Goal: Task Accomplishment & Management: Manage account settings

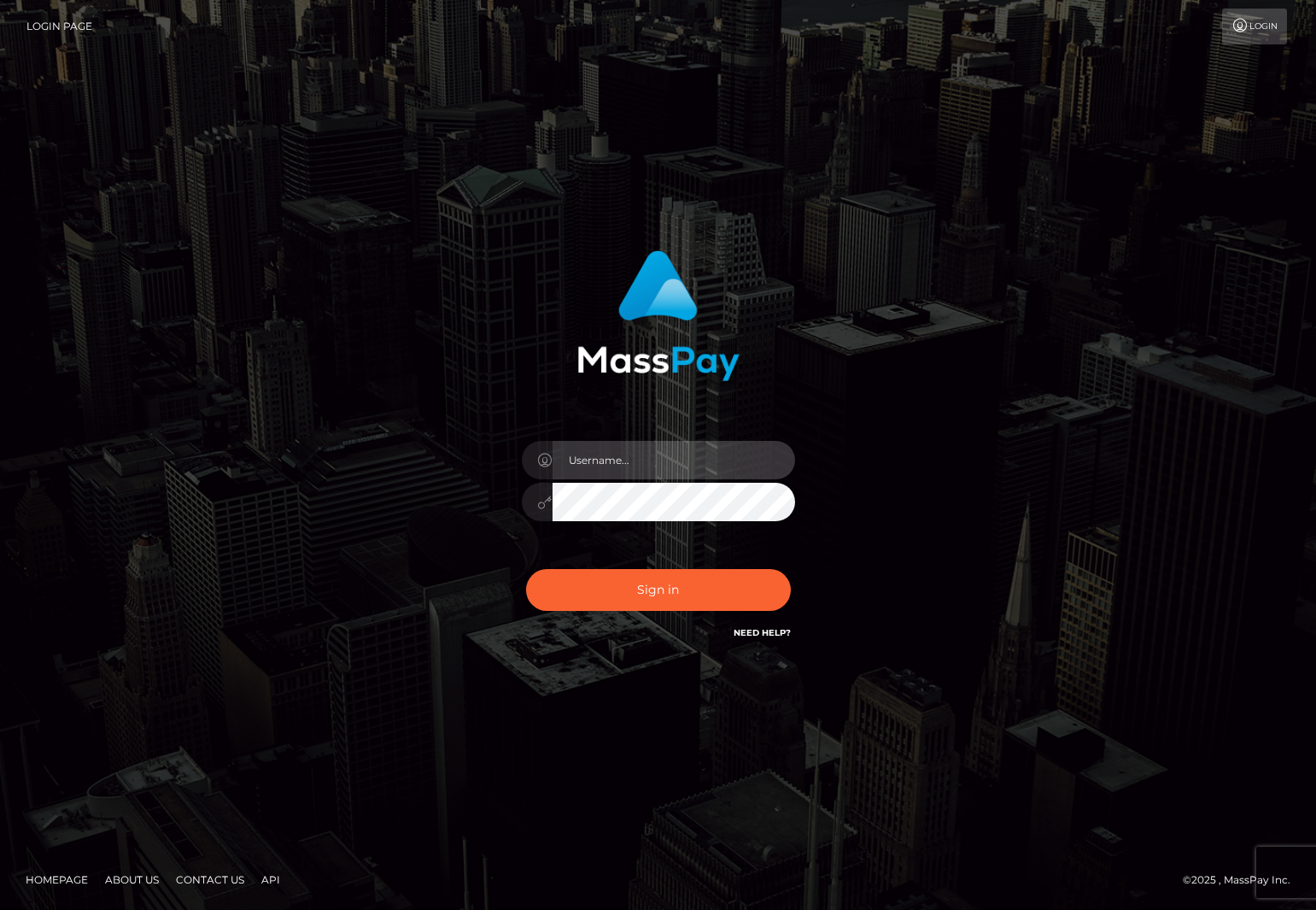
click at [658, 450] on input "text" at bounding box center [673, 460] width 243 height 39
type input "[EMAIL_ADDRESS][DOMAIN_NAME]"
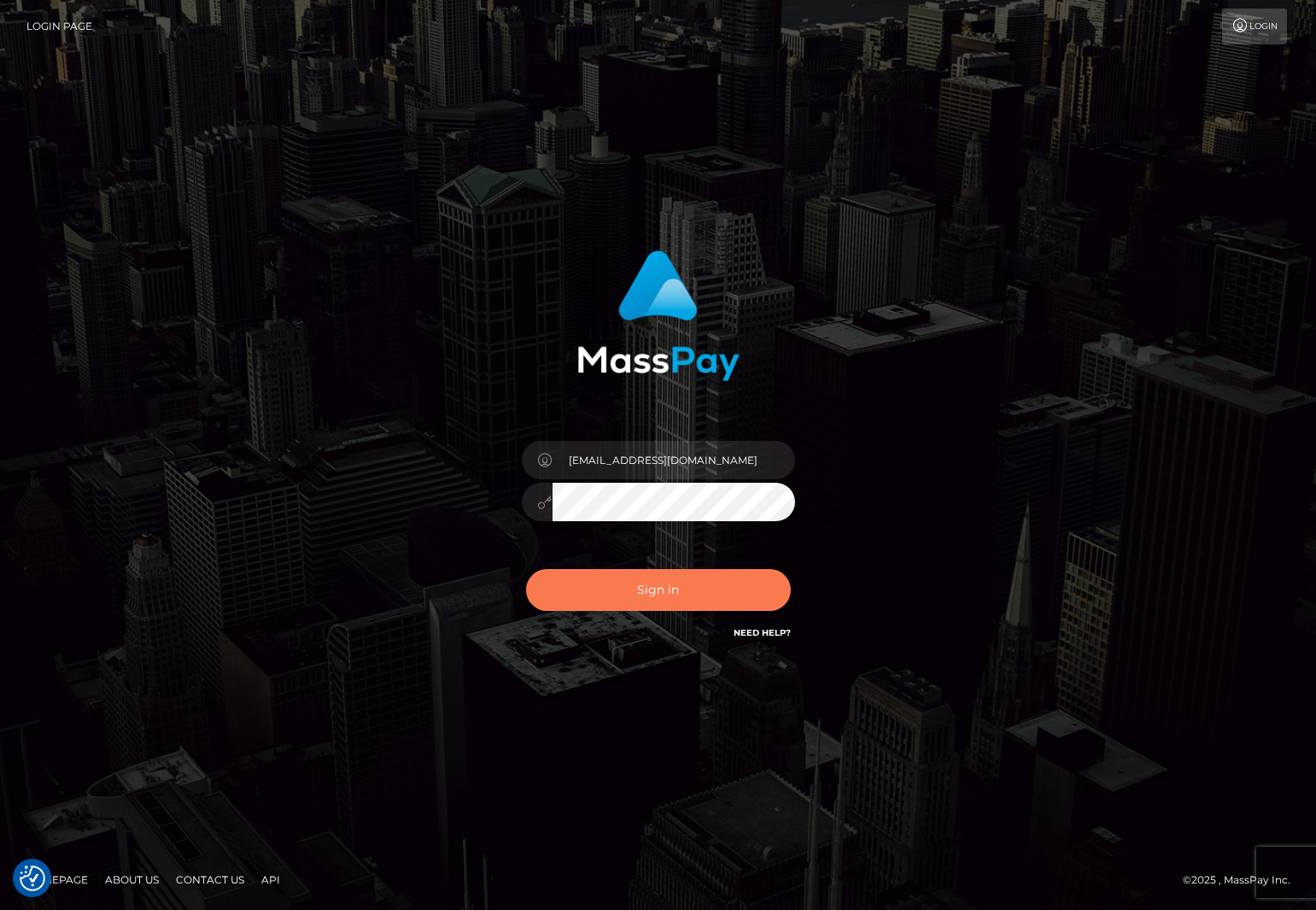
click at [574, 589] on button "Sign in" at bounding box center [658, 590] width 264 height 42
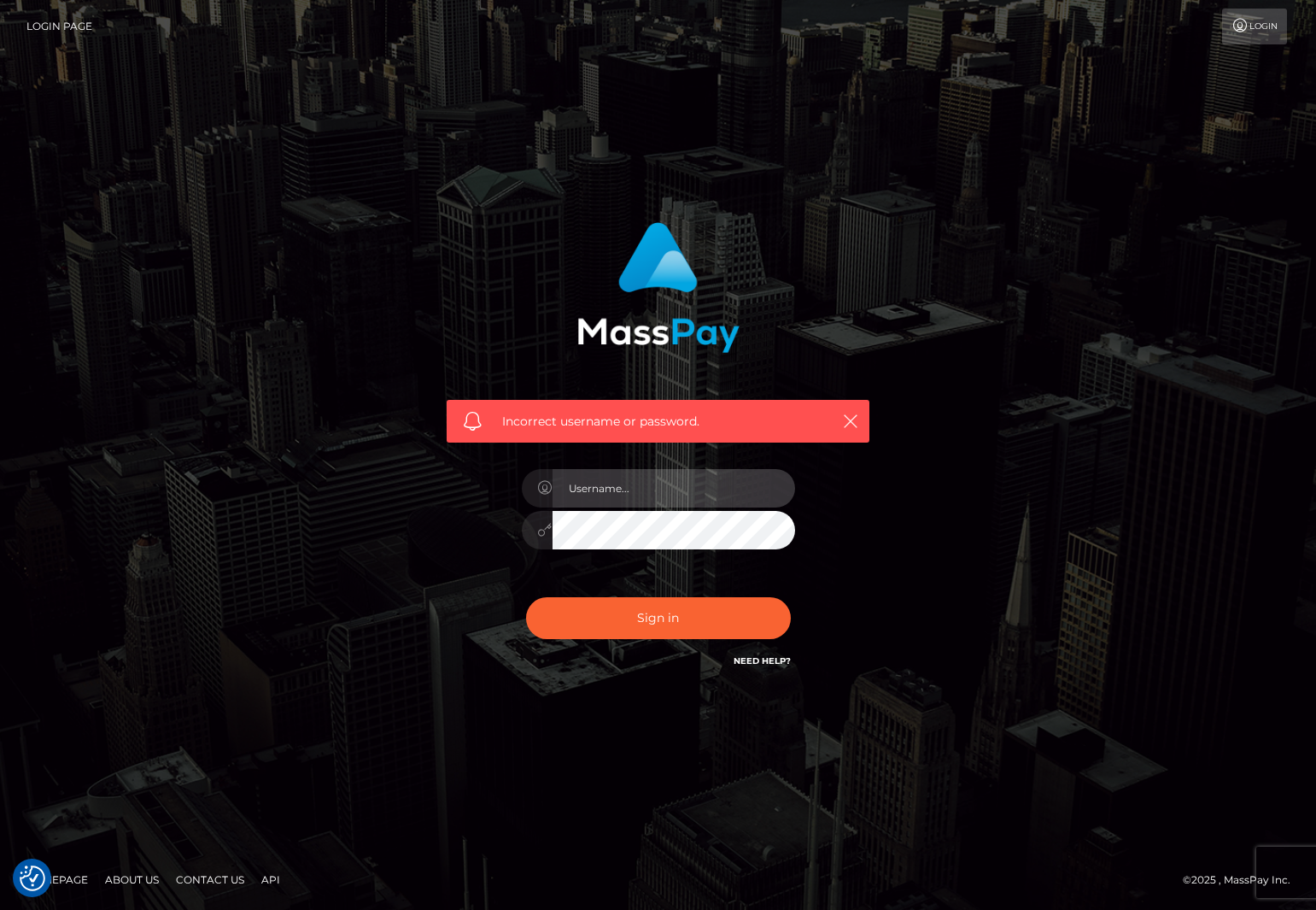
click at [616, 504] on input "text" at bounding box center [673, 488] width 243 height 39
type input "[EMAIL_ADDRESS][DOMAIN_NAME]"
click at [490, 541] on div "Incorrect username or password. carelizayala@ymail.com" at bounding box center [658, 446] width 448 height 474
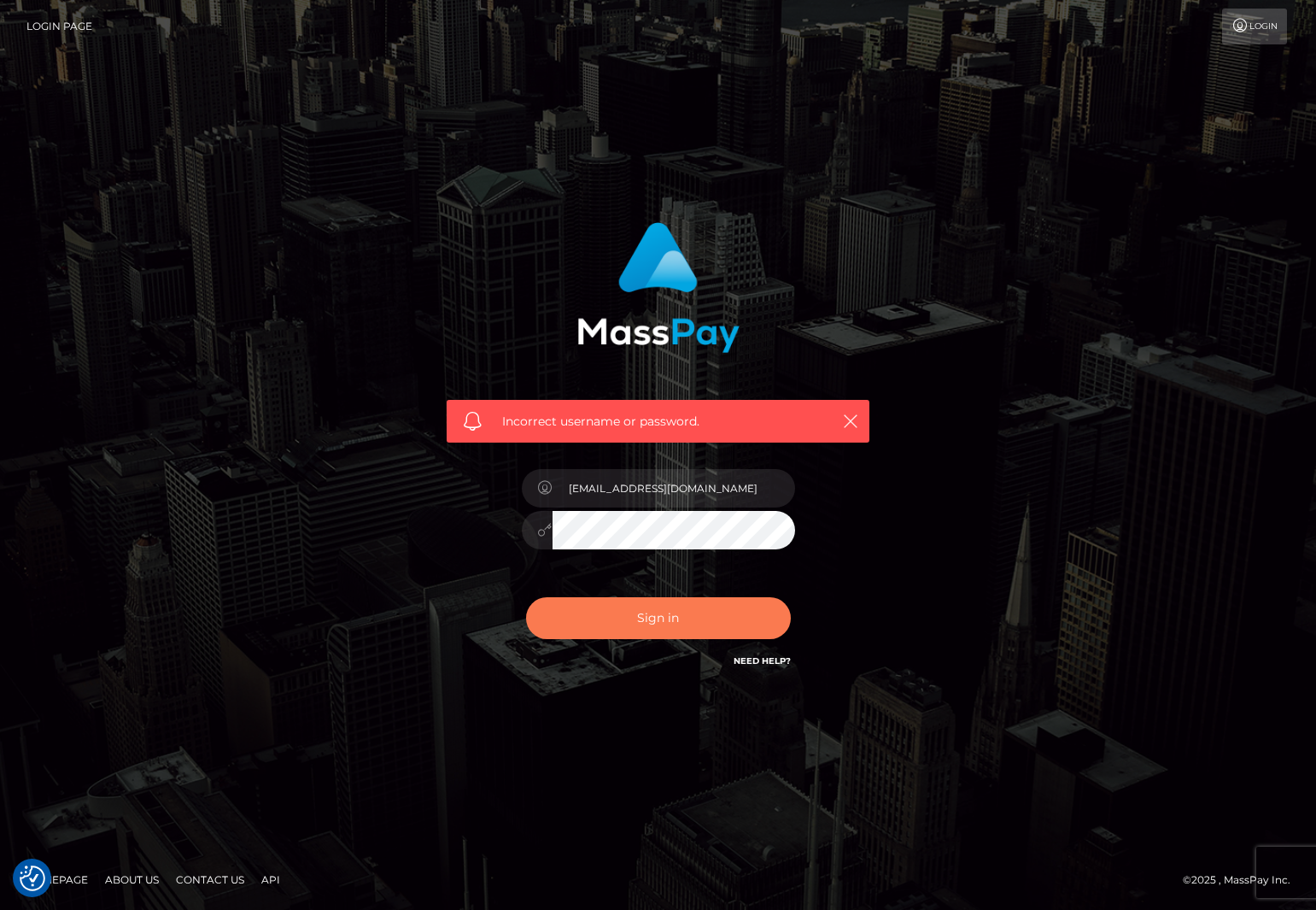
click at [596, 610] on button "Sign in" at bounding box center [658, 618] width 264 height 42
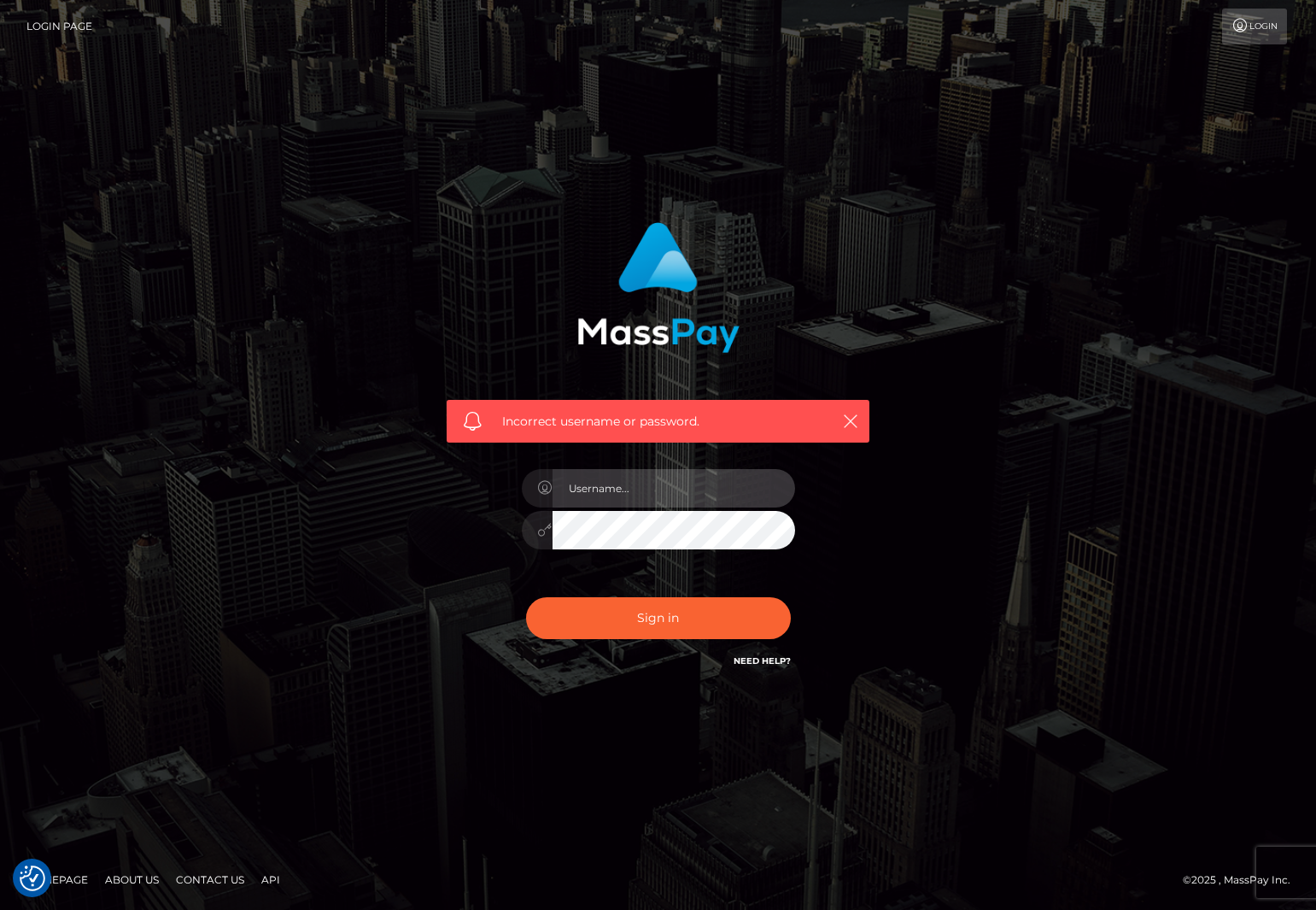
click at [600, 490] on input "text" at bounding box center [673, 488] width 243 height 39
type input "[EMAIL_ADDRESS][DOMAIN_NAME]"
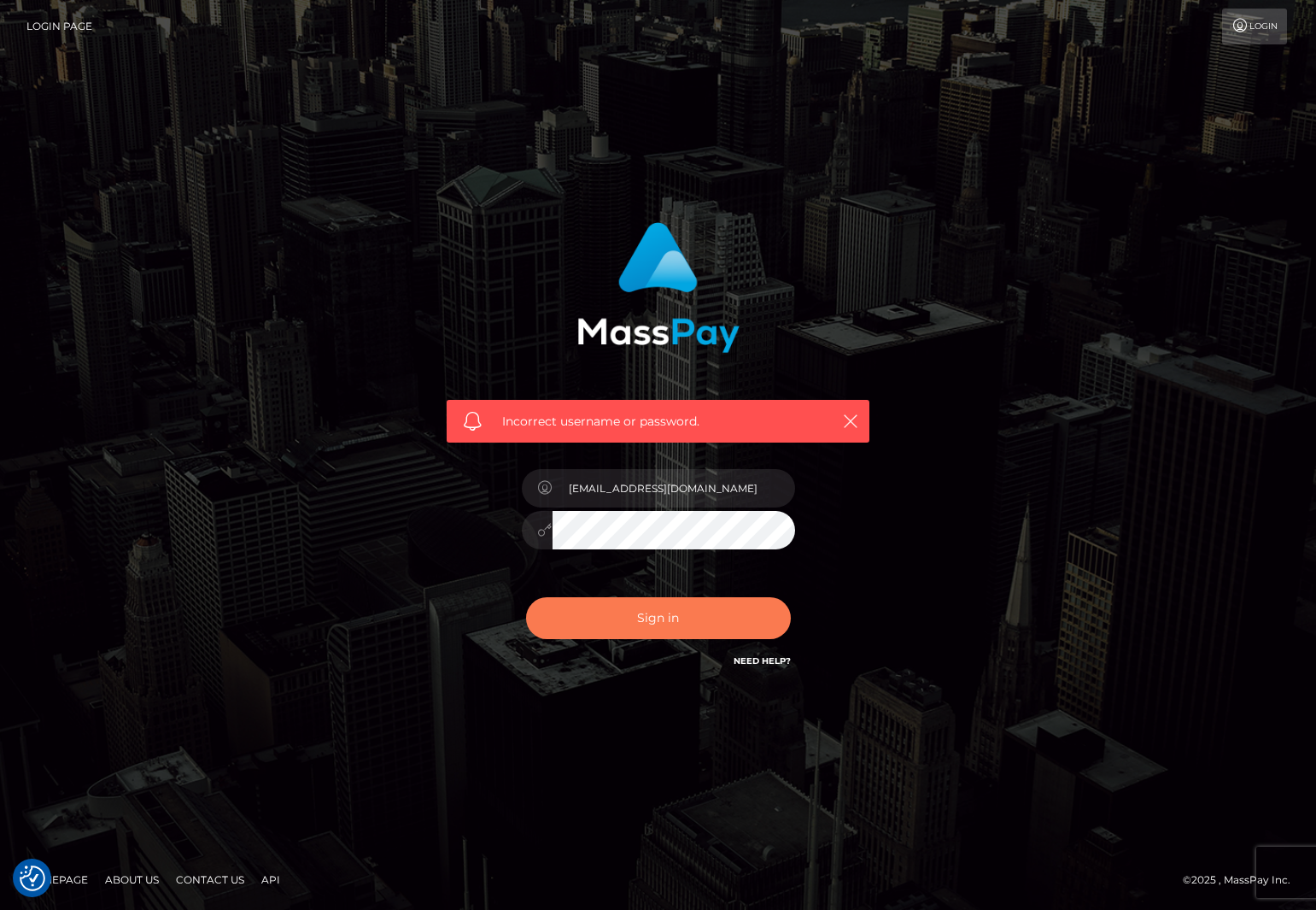
click at [597, 610] on button "Sign in" at bounding box center [658, 618] width 264 height 42
click at [757, 660] on link "Need Help?" at bounding box center [762, 660] width 57 height 11
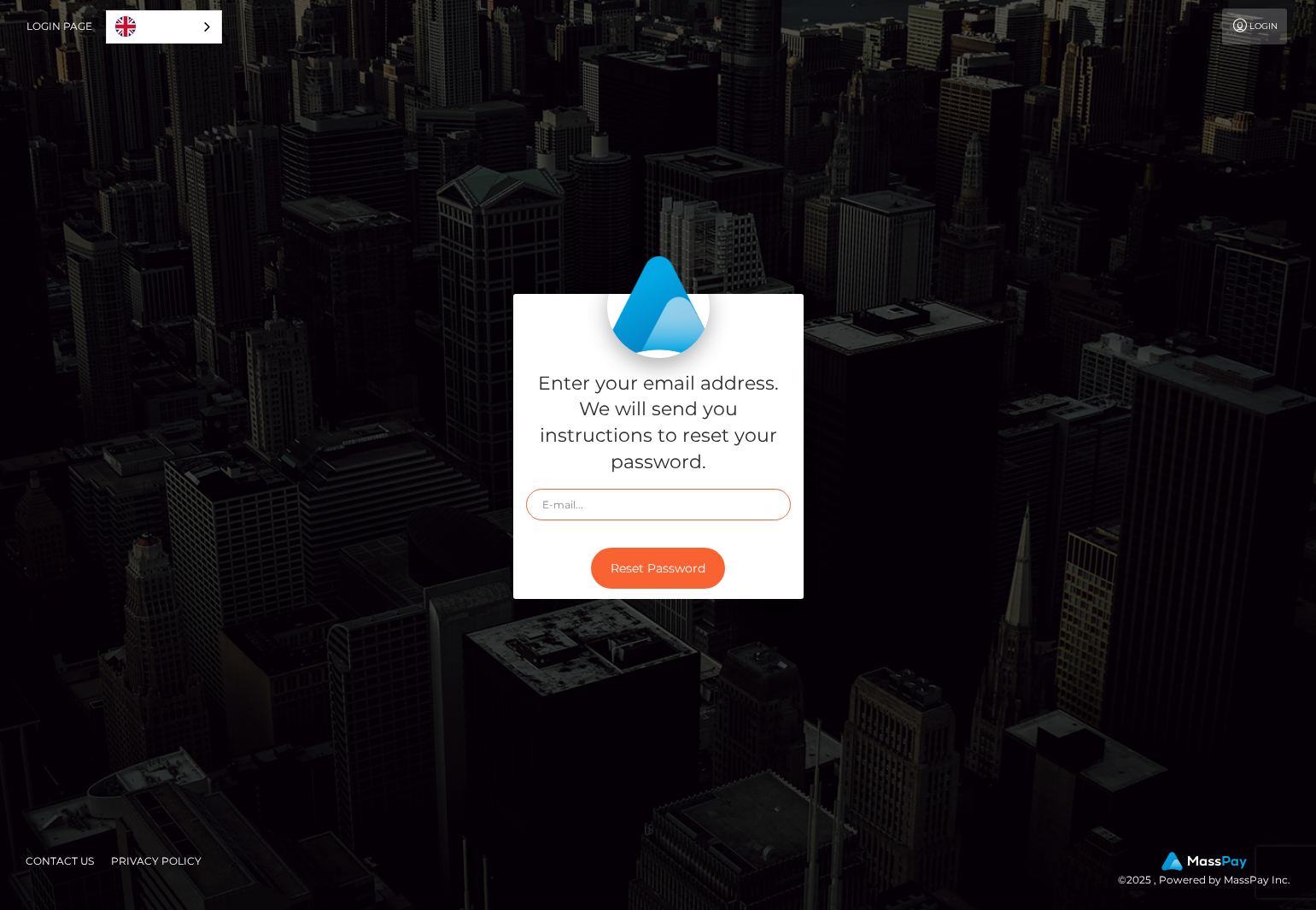
click at [611, 503] on input "text" at bounding box center [658, 504] width 264 height 32
type input "carelizayala@ymail.com"
click at [656, 561] on button "Reset Password" at bounding box center [658, 568] width 134 height 42
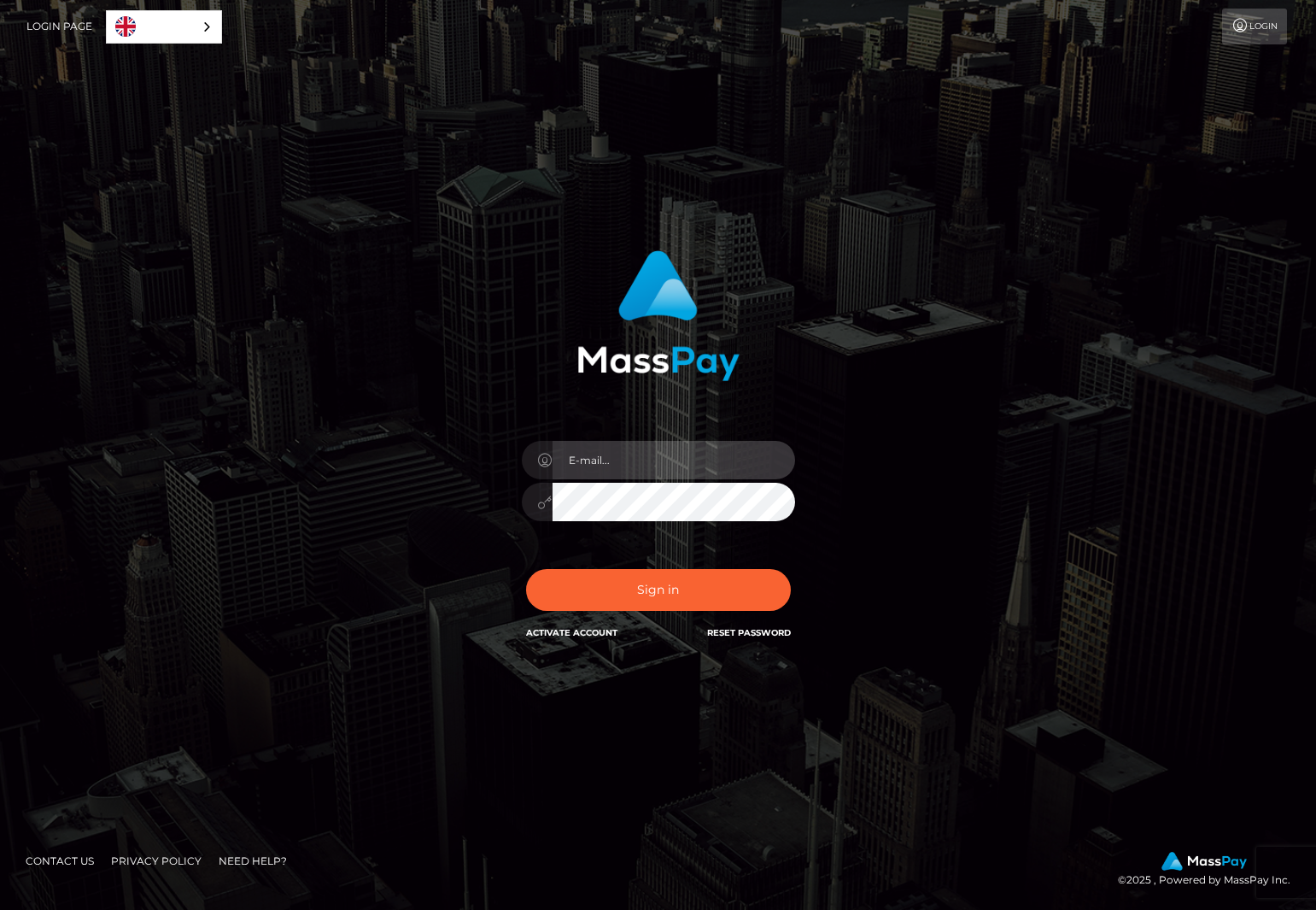
type input "[EMAIL_ADDRESS][DOMAIN_NAME]"
click at [1174, 239] on div "In order to protect your account, we're utilizing the help of a captcha service…" at bounding box center [658, 455] width 1316 height 691
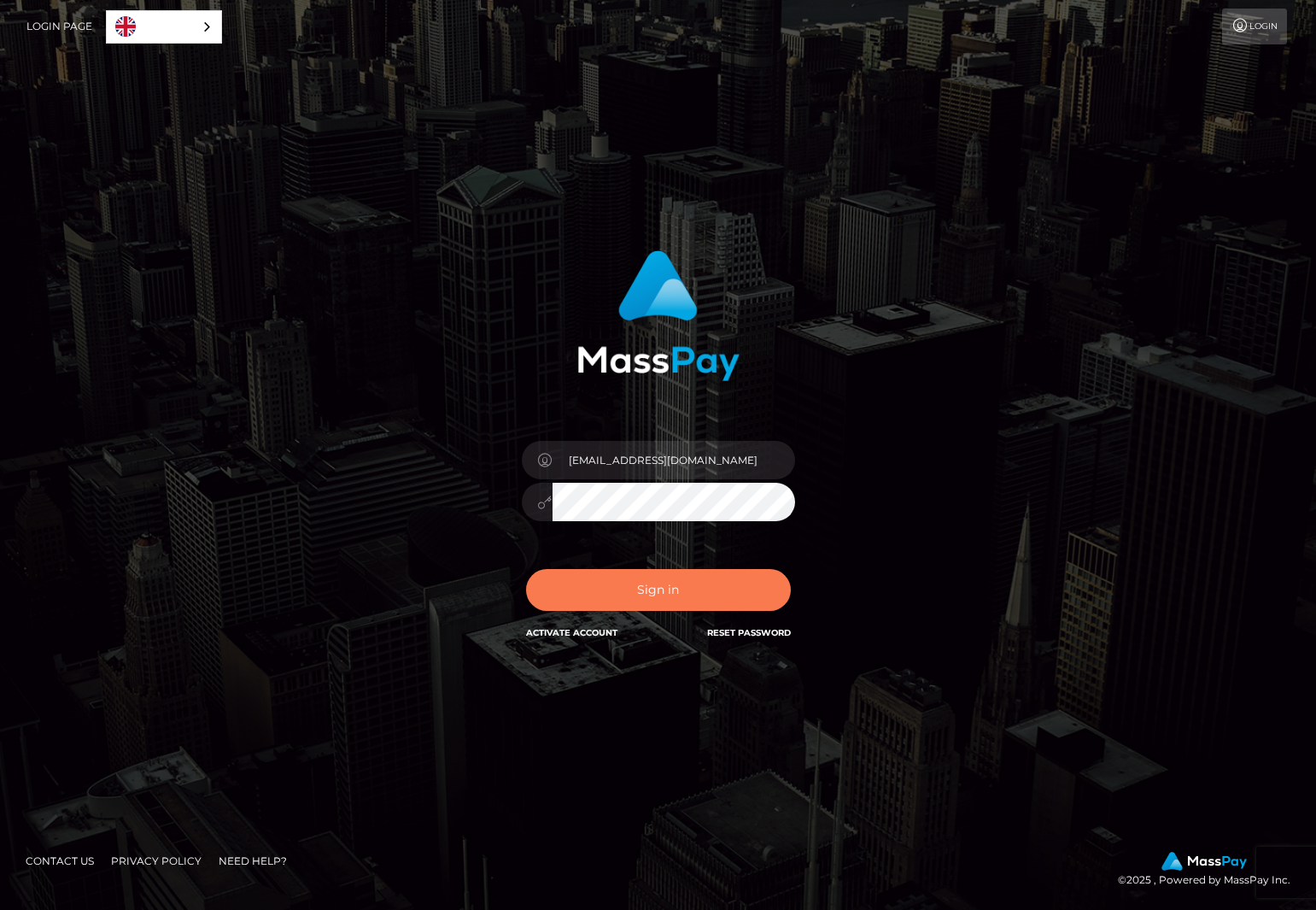
click at [694, 582] on button "Sign in" at bounding box center [658, 590] width 264 height 42
